Goal: Task Accomplishment & Management: Manage account settings

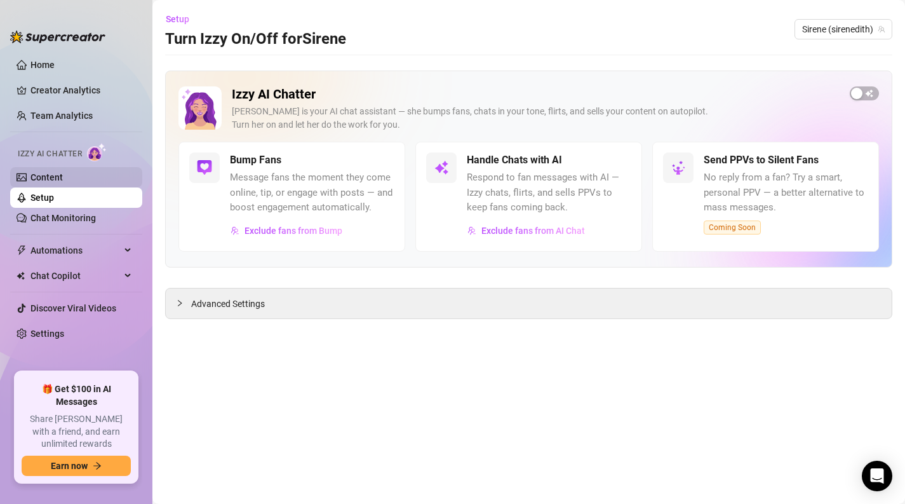
click at [63, 180] on link "Content" at bounding box center [46, 177] width 32 height 10
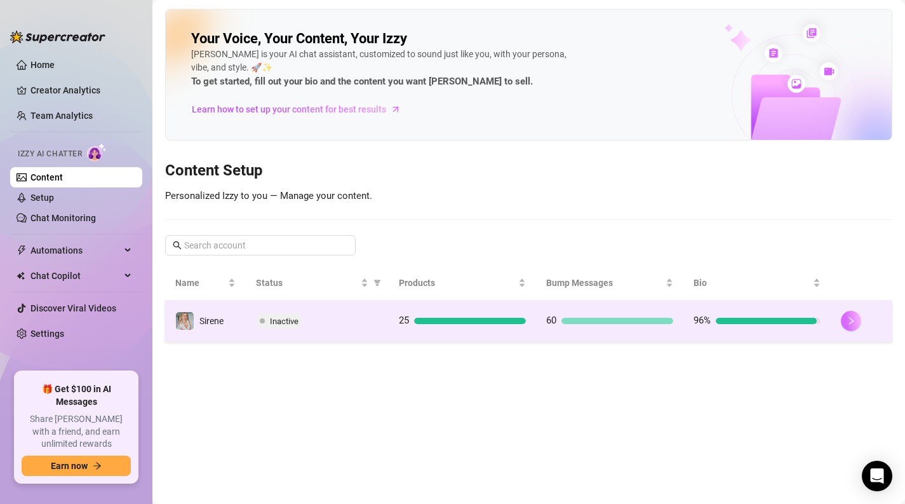
click at [855, 323] on icon "right" at bounding box center [851, 320] width 9 height 9
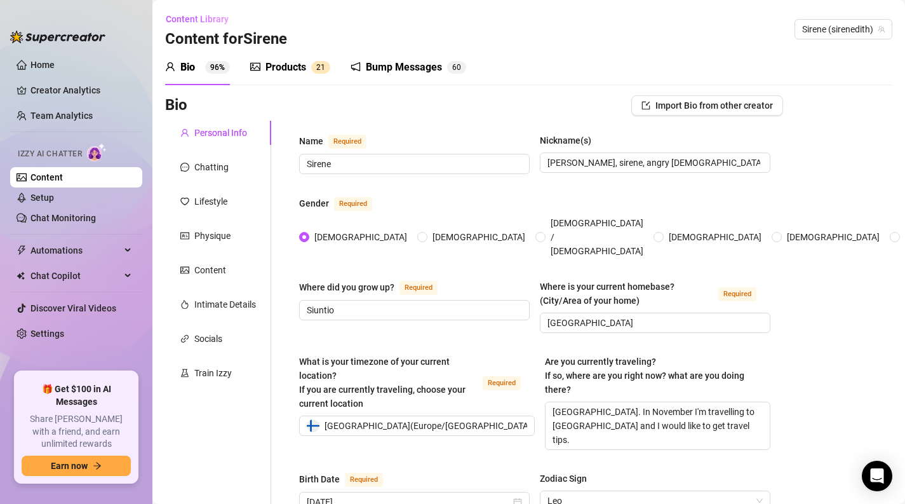
click at [178, 71] on div "Bio 96%" at bounding box center [197, 67] width 65 height 15
click at [54, 201] on link "Setup" at bounding box center [42, 197] width 24 height 10
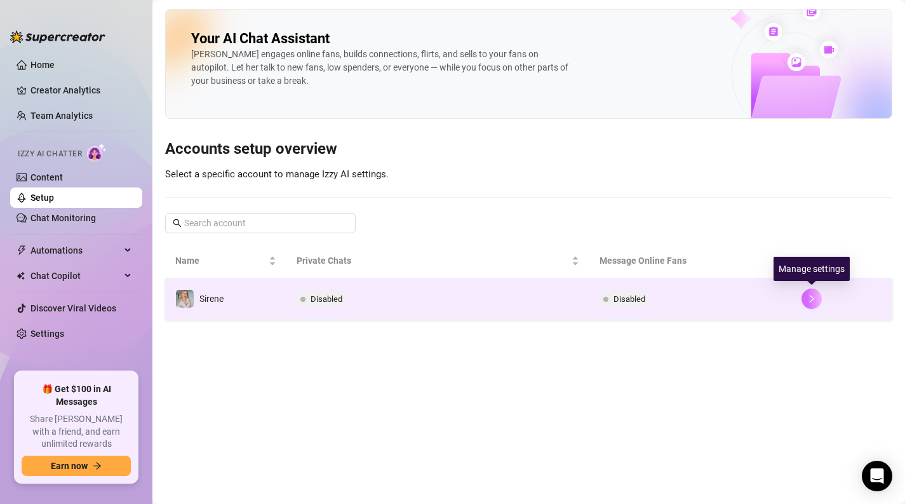
click at [811, 295] on icon "right" at bounding box center [811, 298] width 9 height 9
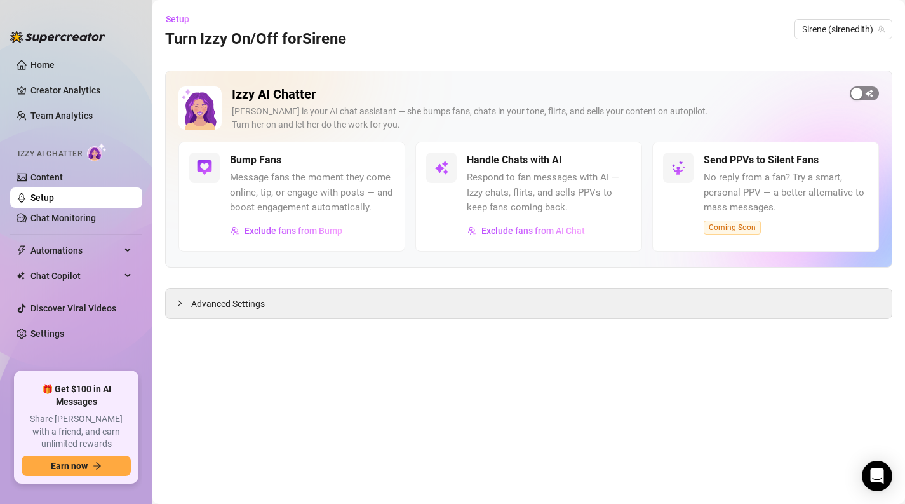
click at [873, 89] on span "button" at bounding box center [864, 93] width 29 height 14
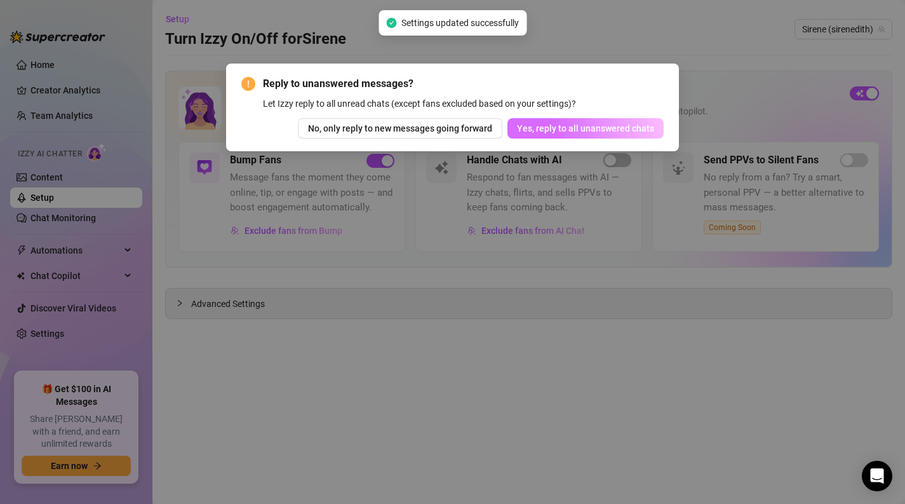
click at [604, 126] on span "Yes, reply to all unanswered chats" at bounding box center [585, 128] width 137 height 10
